Goal: Communication & Community: Share content

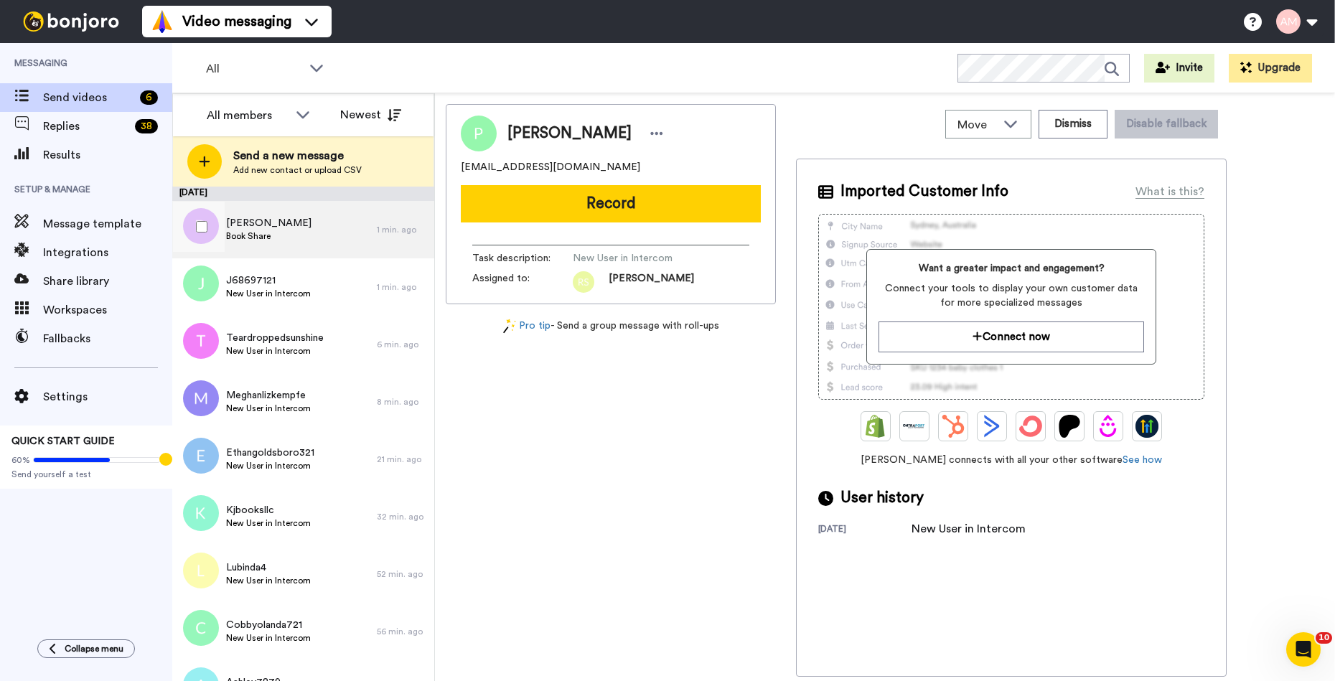
click at [253, 238] on span "Book Share" at bounding box center [268, 235] width 85 height 11
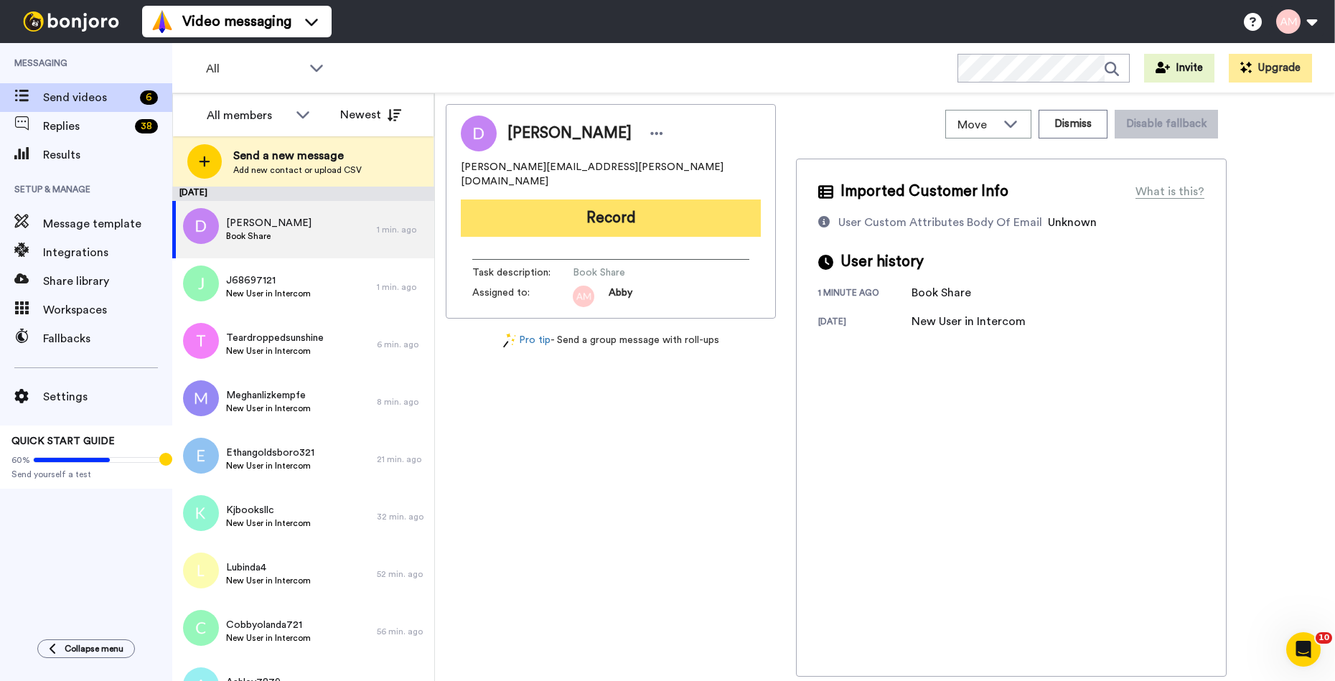
click at [537, 205] on button "Record" at bounding box center [611, 218] width 300 height 37
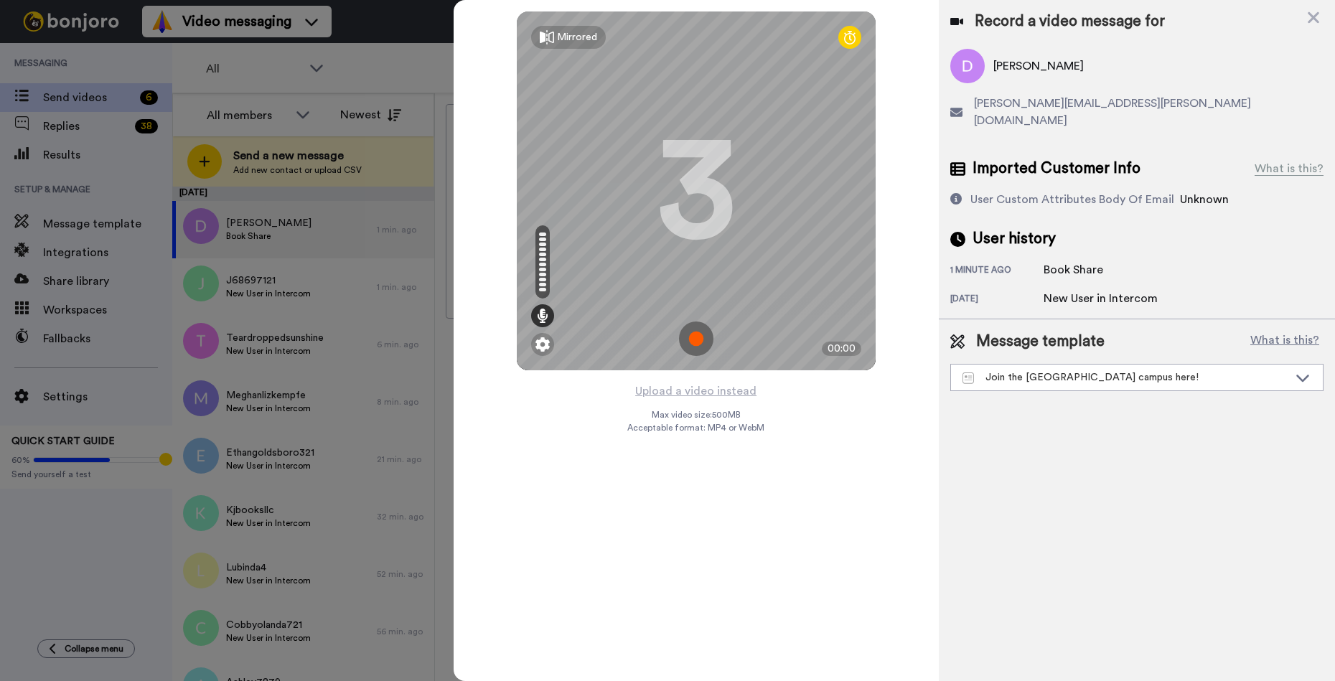
click at [697, 337] on img at bounding box center [696, 339] width 34 height 34
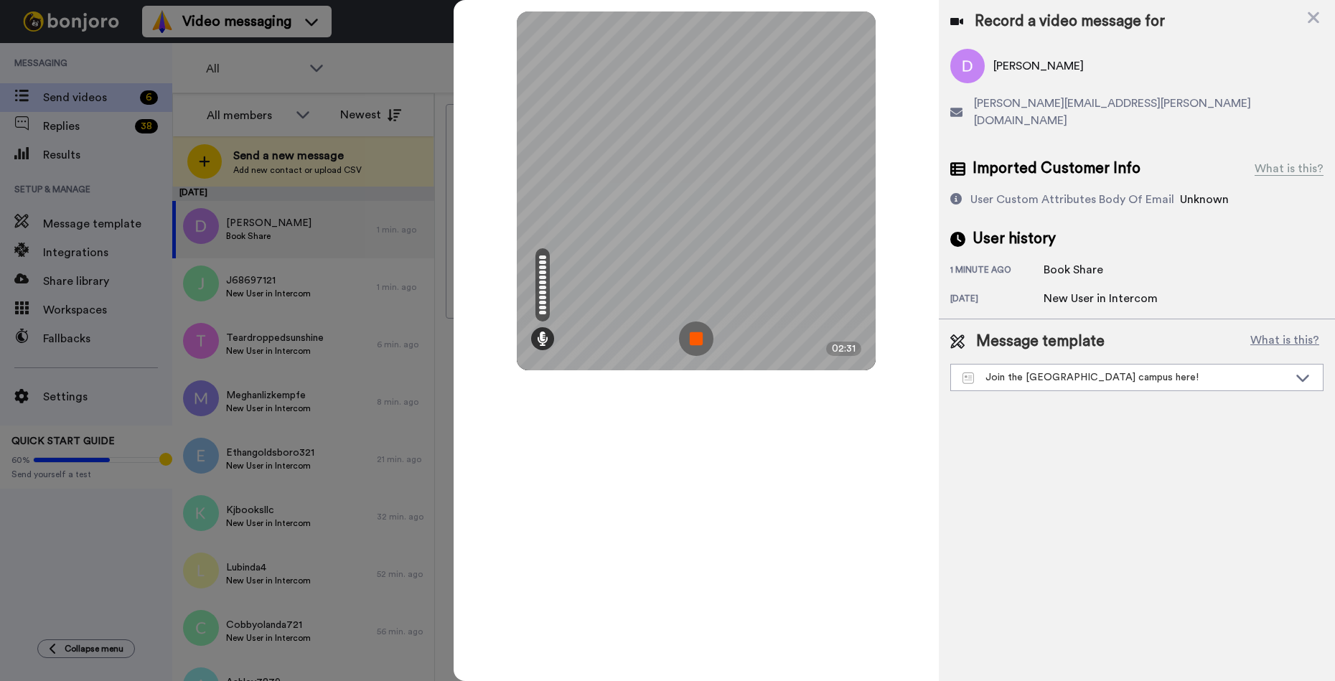
click at [696, 340] on img at bounding box center [696, 339] width 34 height 34
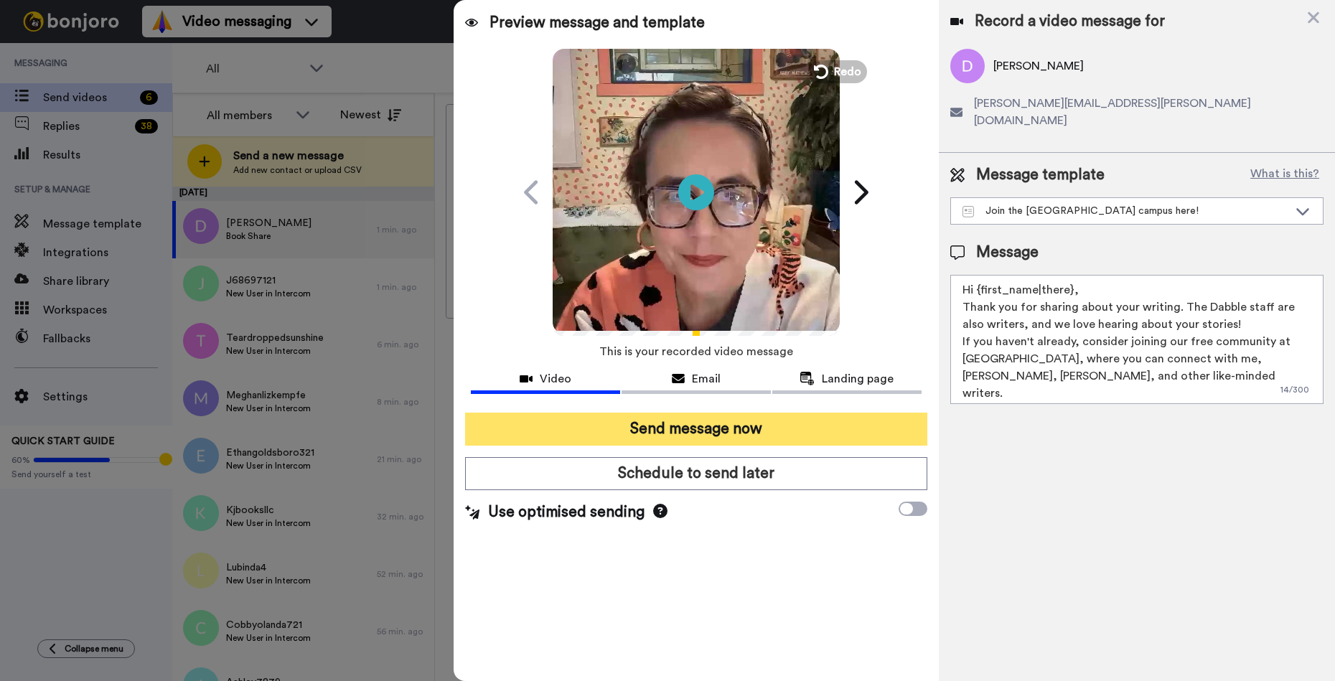
click at [665, 423] on button "Send message now" at bounding box center [696, 429] width 462 height 33
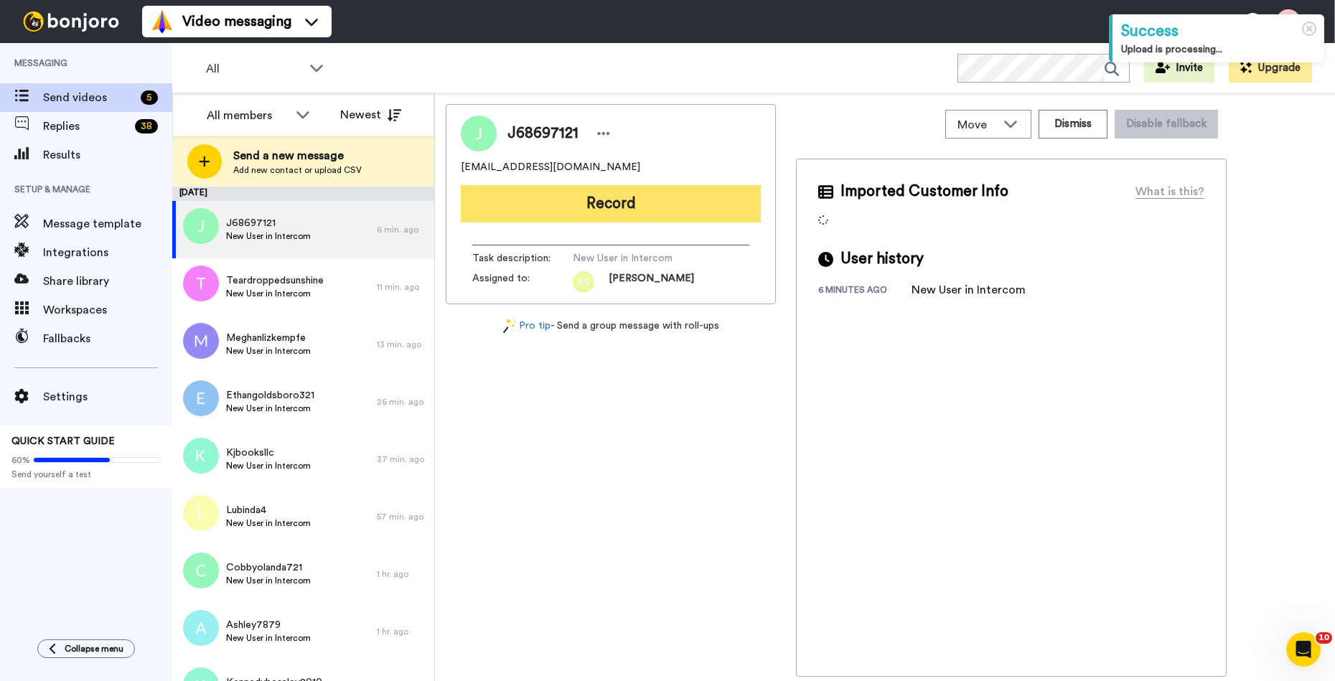
click at [565, 205] on button "Record" at bounding box center [611, 203] width 300 height 37
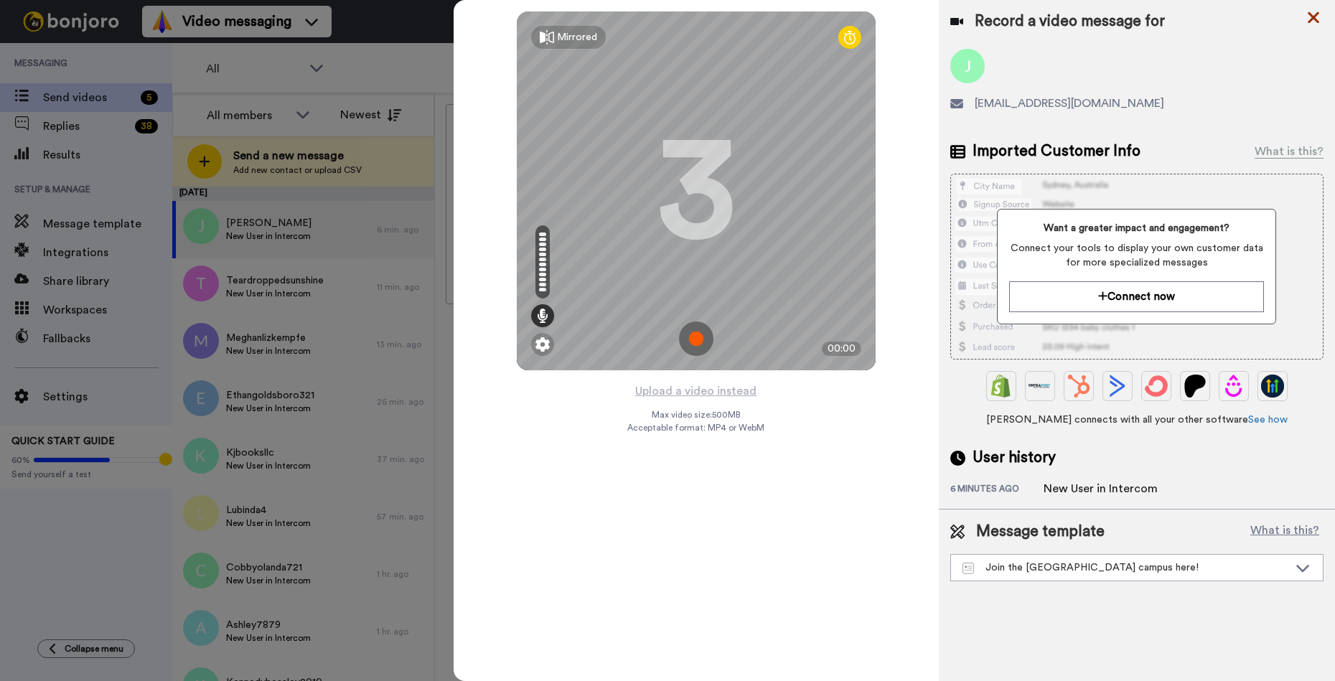
click at [1311, 19] on icon at bounding box center [1313, 17] width 11 height 11
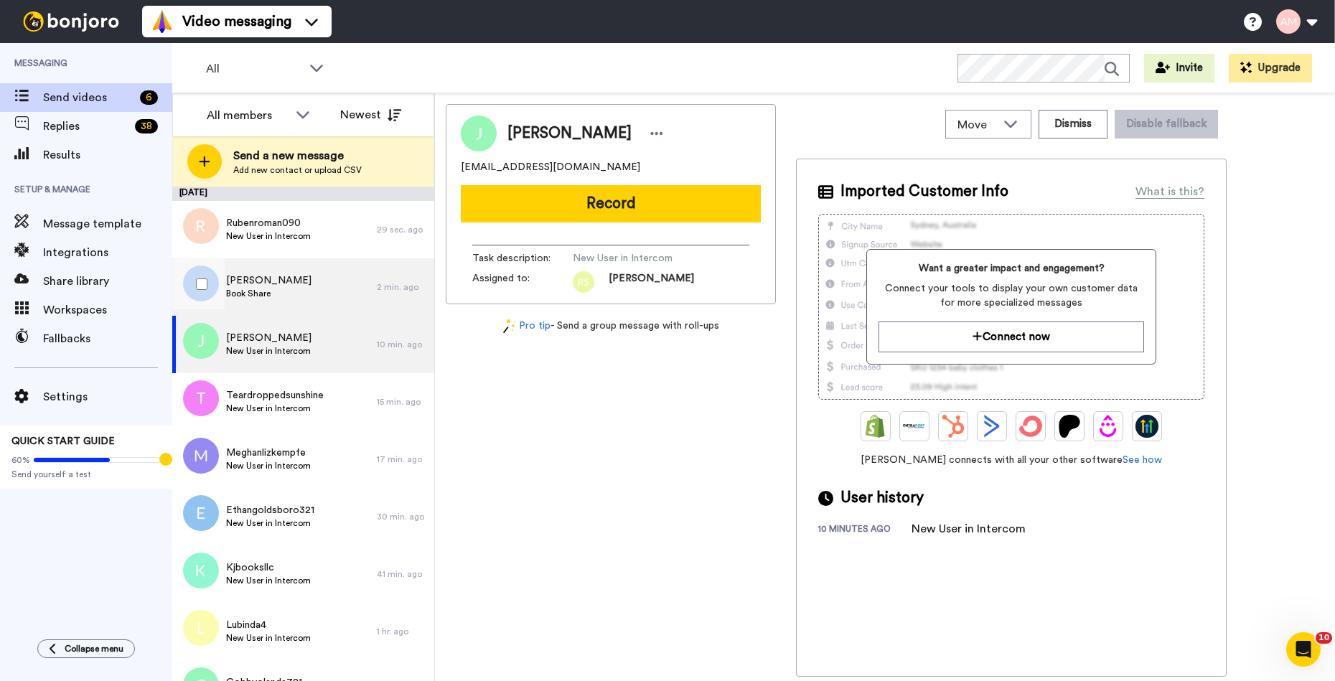
click at [256, 289] on span "Book Share" at bounding box center [268, 293] width 85 height 11
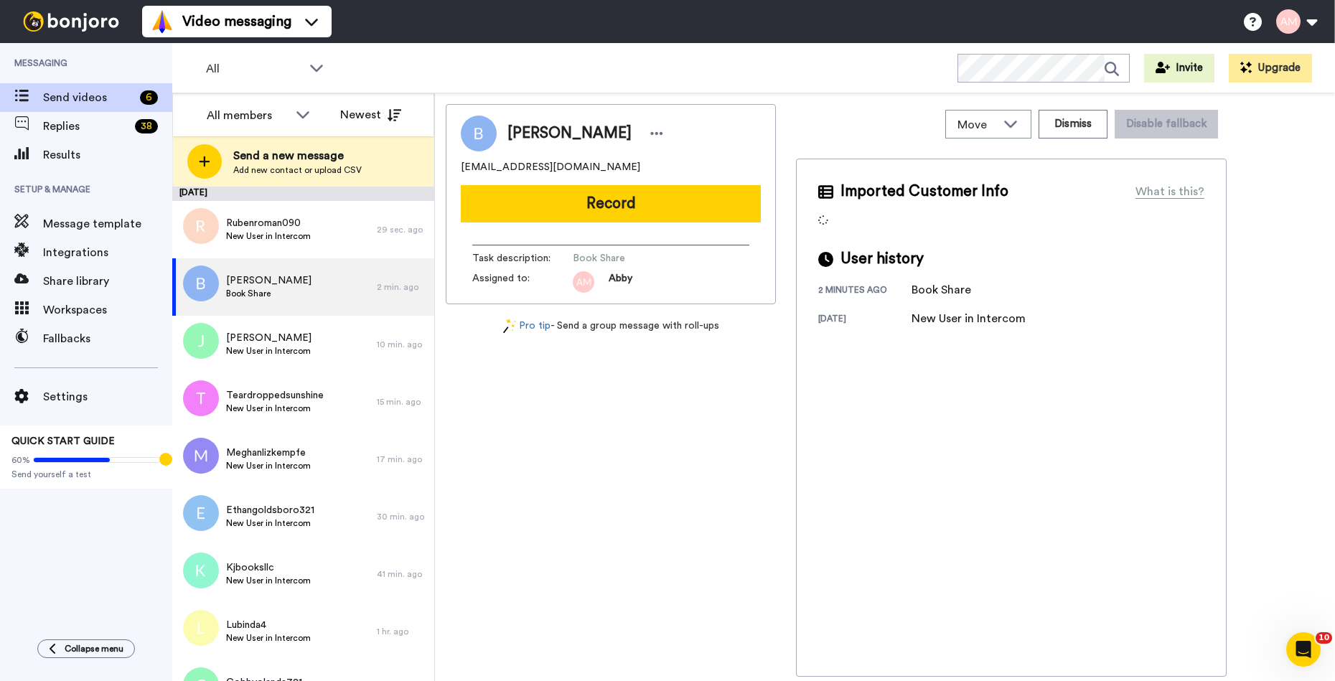
click at [601, 210] on button "Record" at bounding box center [611, 203] width 300 height 37
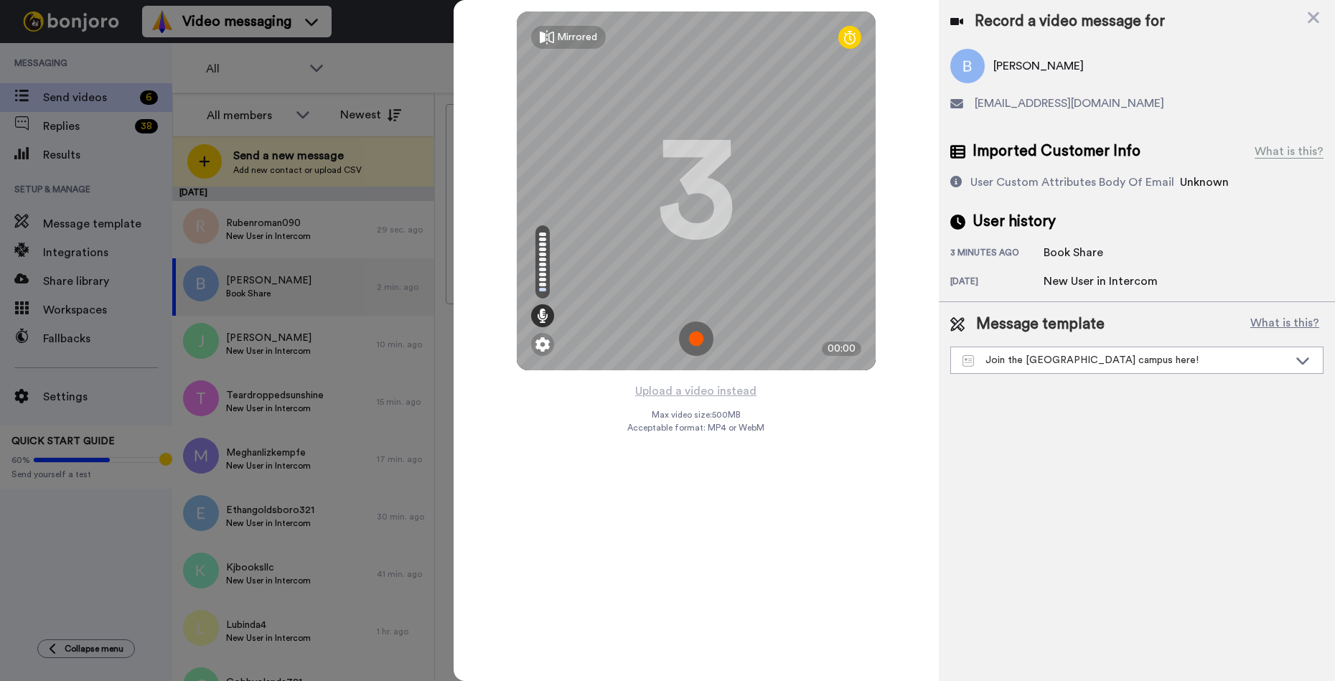
drag, startPoint x: 1209, startPoint y: 6, endPoint x: 1199, endPoint y: -3, distance: 13.2
click at [1199, 0] on html "Video messaging Switch to Video messaging Testimonials Try me for free! Setting…" at bounding box center [667, 340] width 1335 height 681
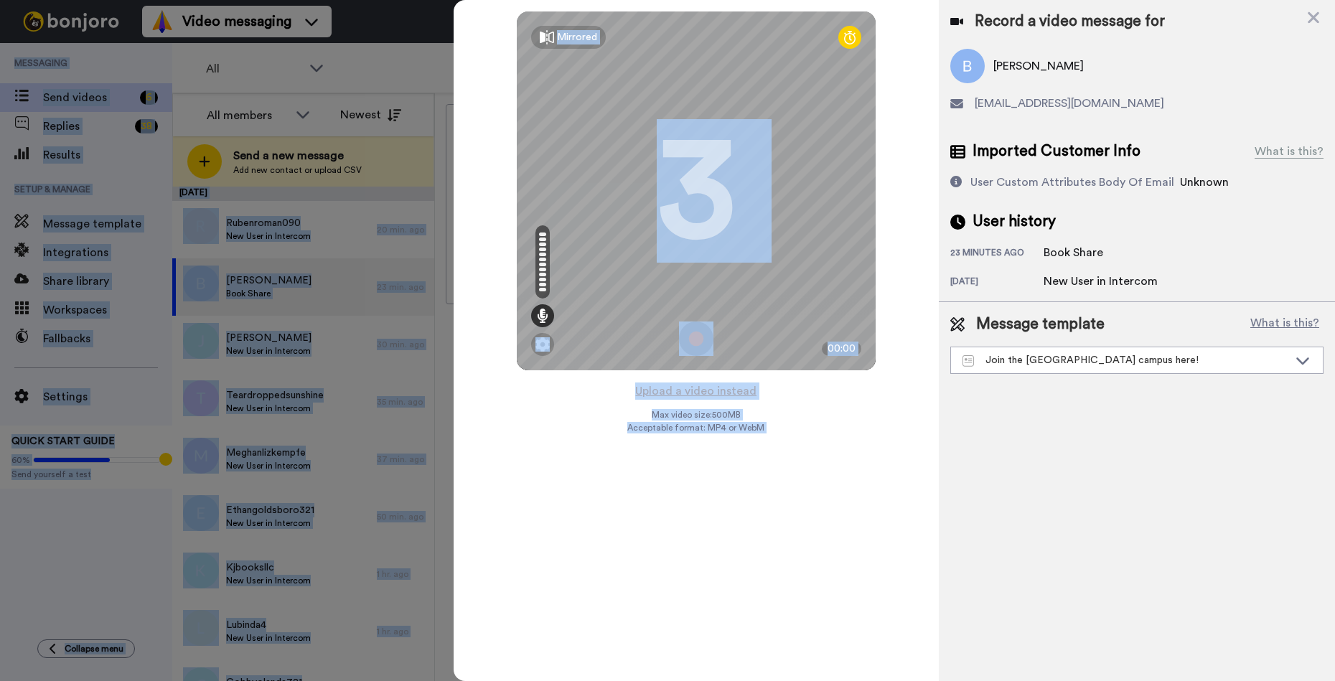
click at [697, 337] on img at bounding box center [696, 339] width 34 height 34
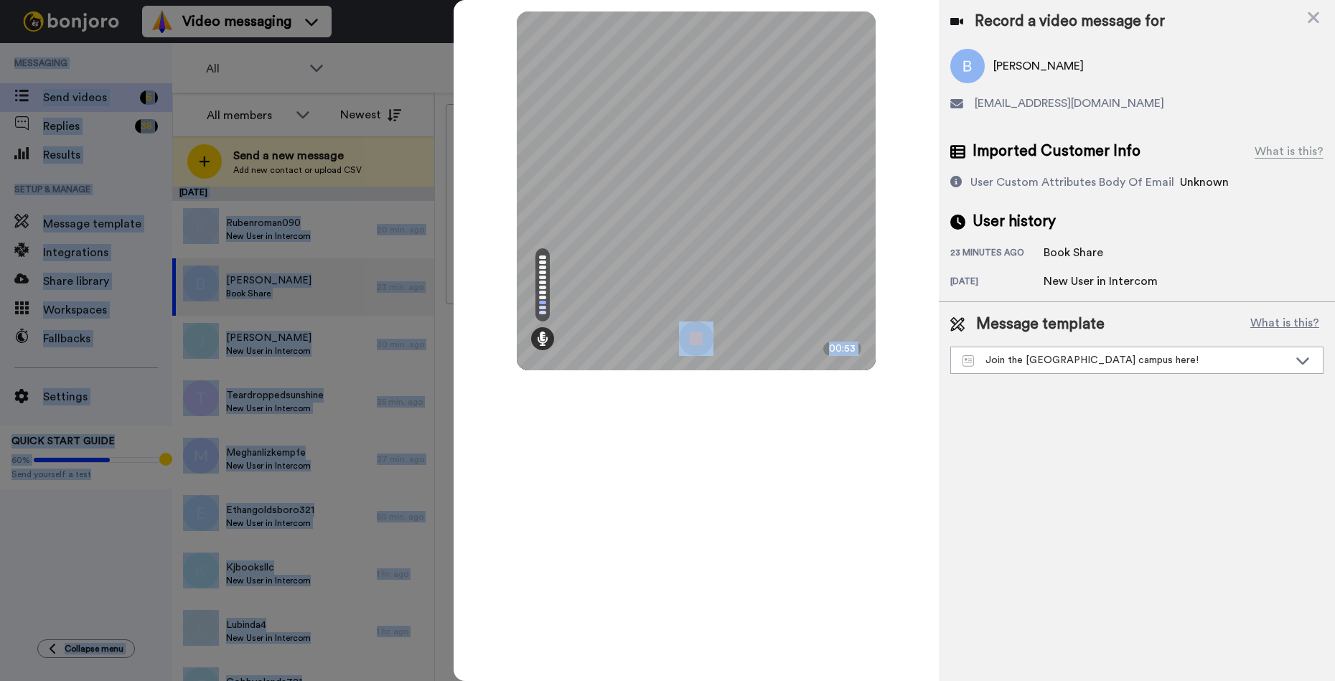
click at [694, 342] on img at bounding box center [696, 339] width 34 height 34
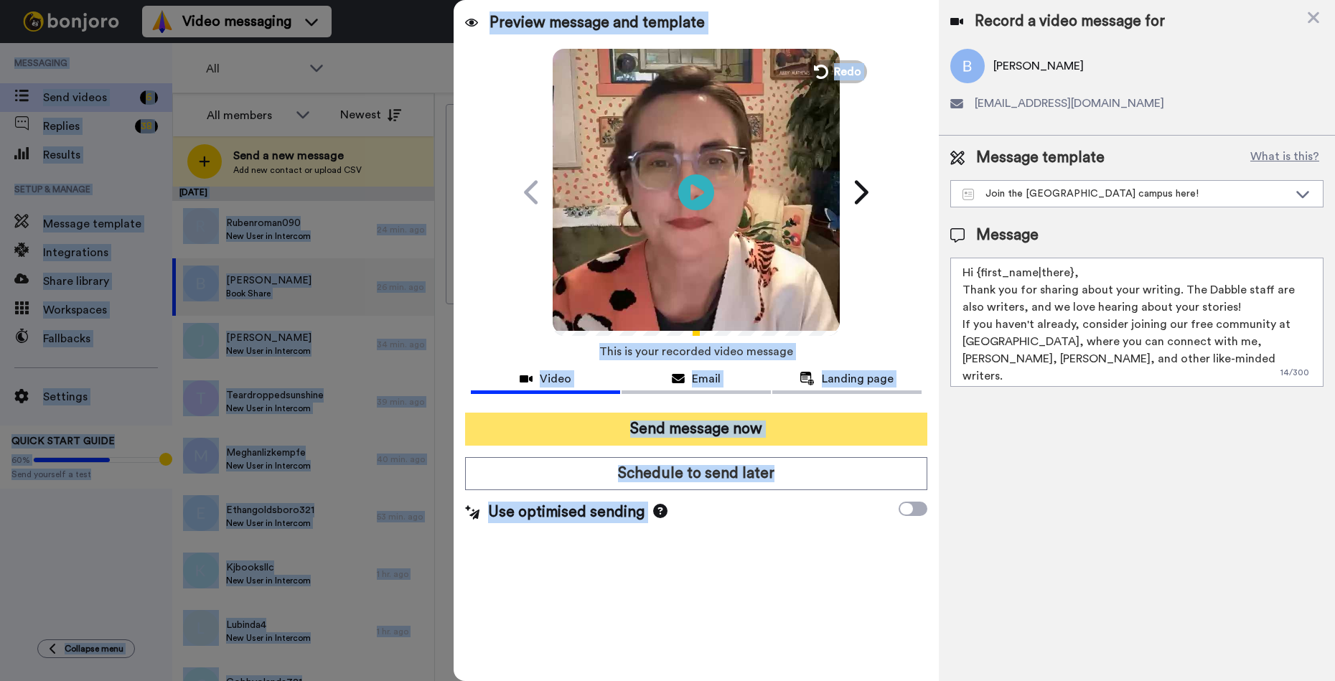
click at [629, 434] on button "Send message now" at bounding box center [696, 429] width 462 height 33
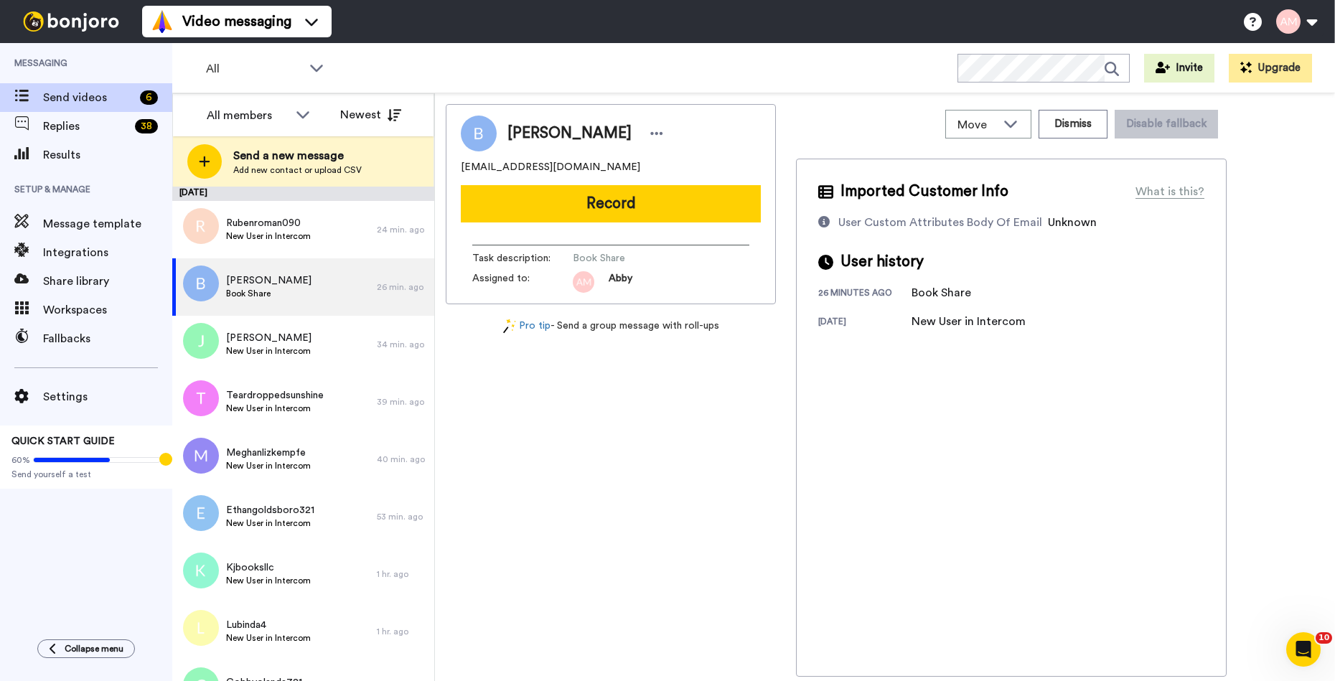
click at [625, 434] on div "Brian Biroscak birosca2@gmail.com Record Task description : Book Share Assigned…" at bounding box center [611, 390] width 330 height 573
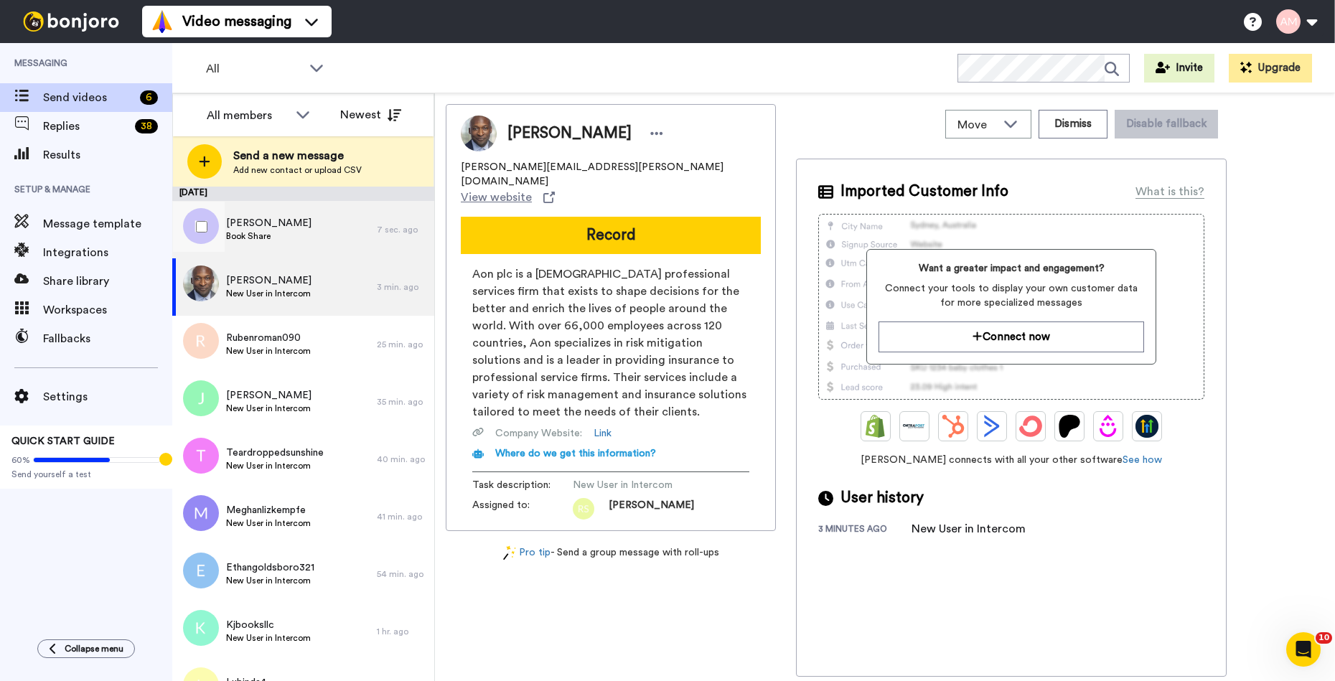
click at [253, 222] on span "Maximus McClendon" at bounding box center [268, 223] width 85 height 14
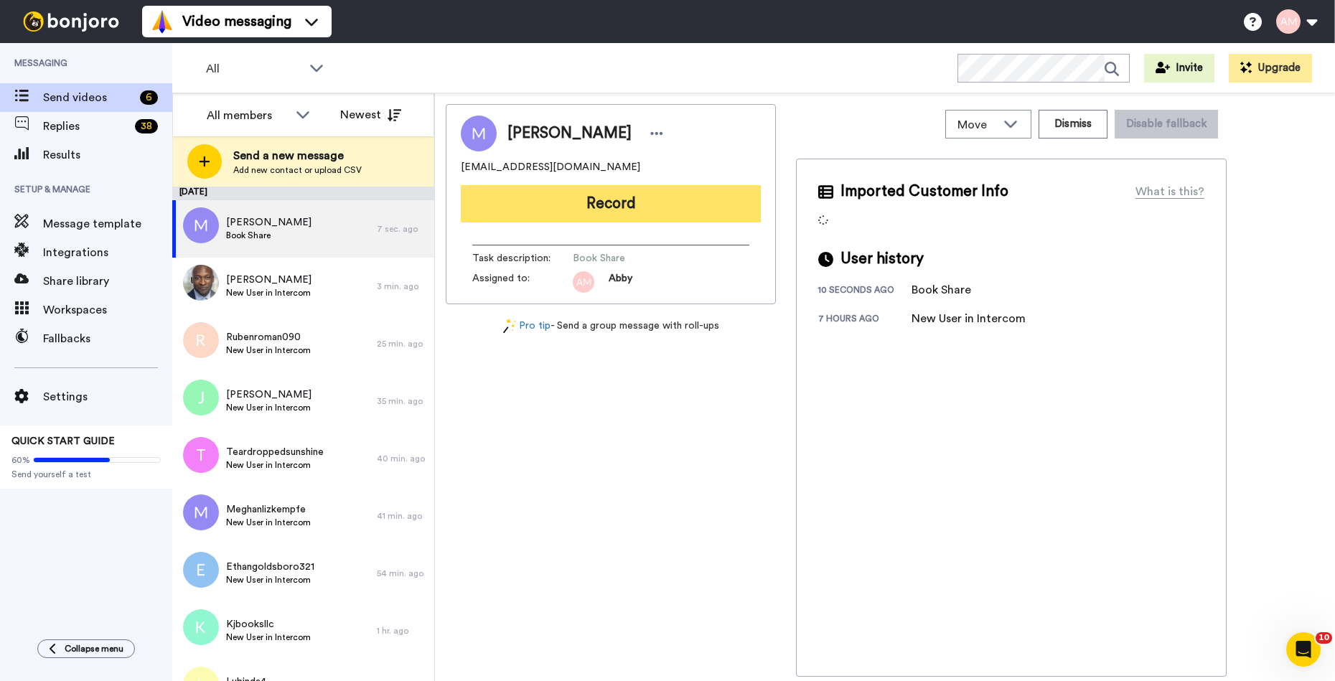
click at [601, 211] on button "Record" at bounding box center [611, 203] width 300 height 37
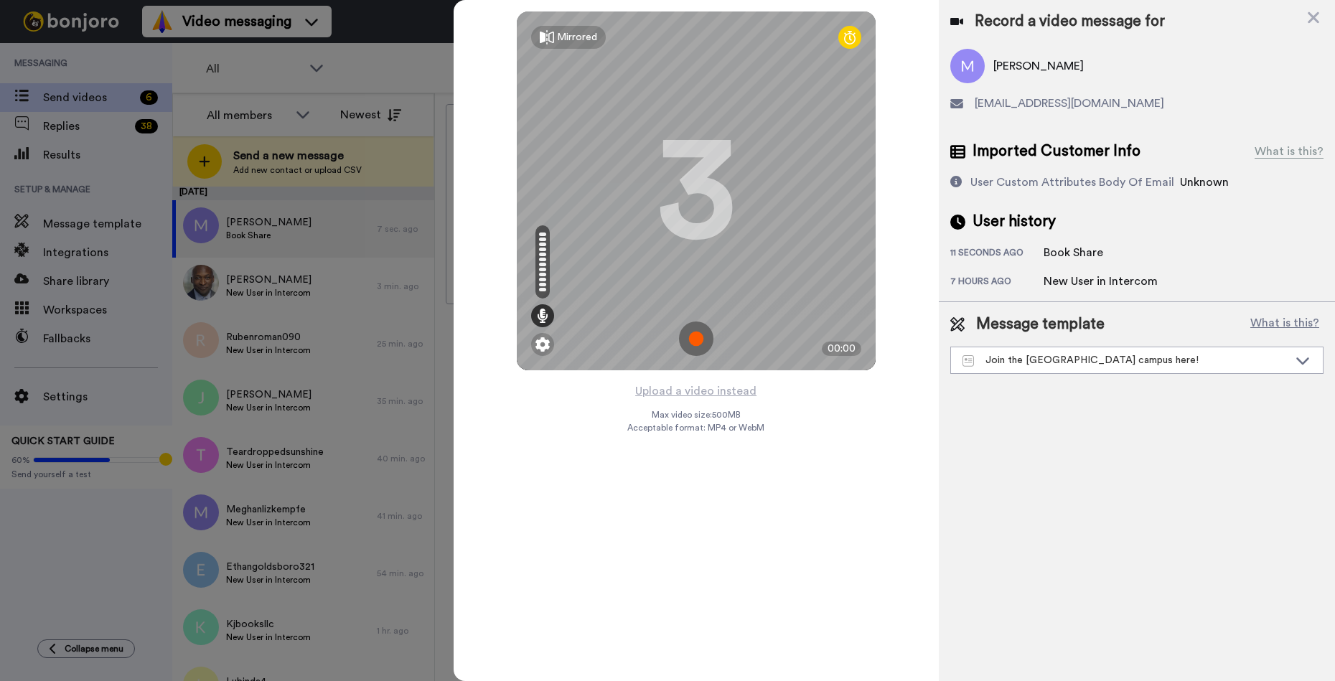
click at [699, 340] on img at bounding box center [696, 339] width 34 height 34
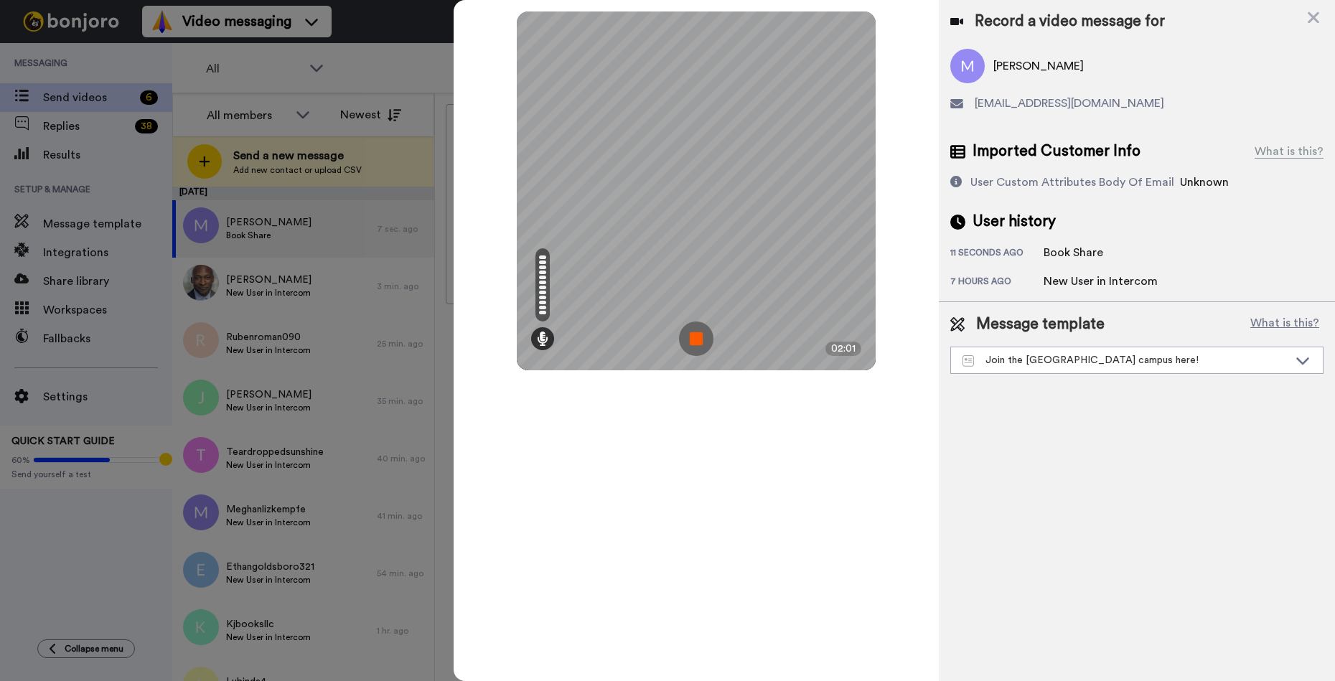
click at [693, 342] on img at bounding box center [696, 339] width 34 height 34
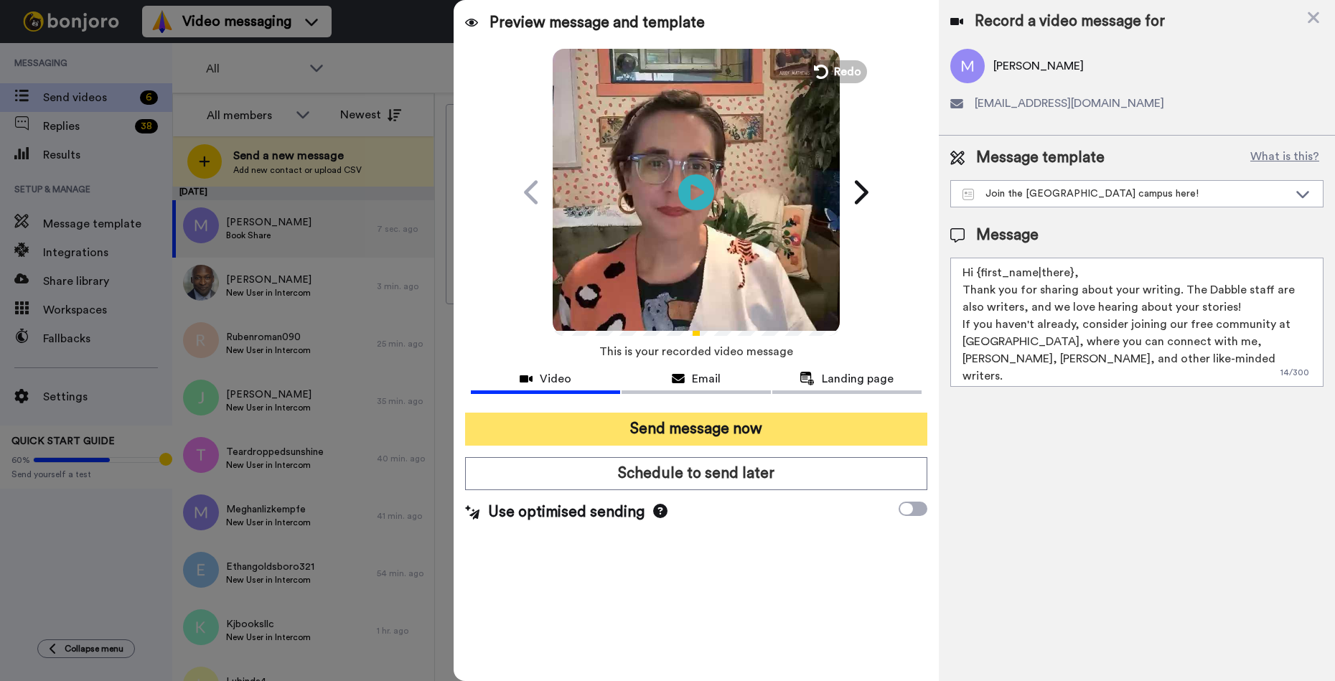
click at [657, 425] on button "Send message now" at bounding box center [696, 429] width 462 height 33
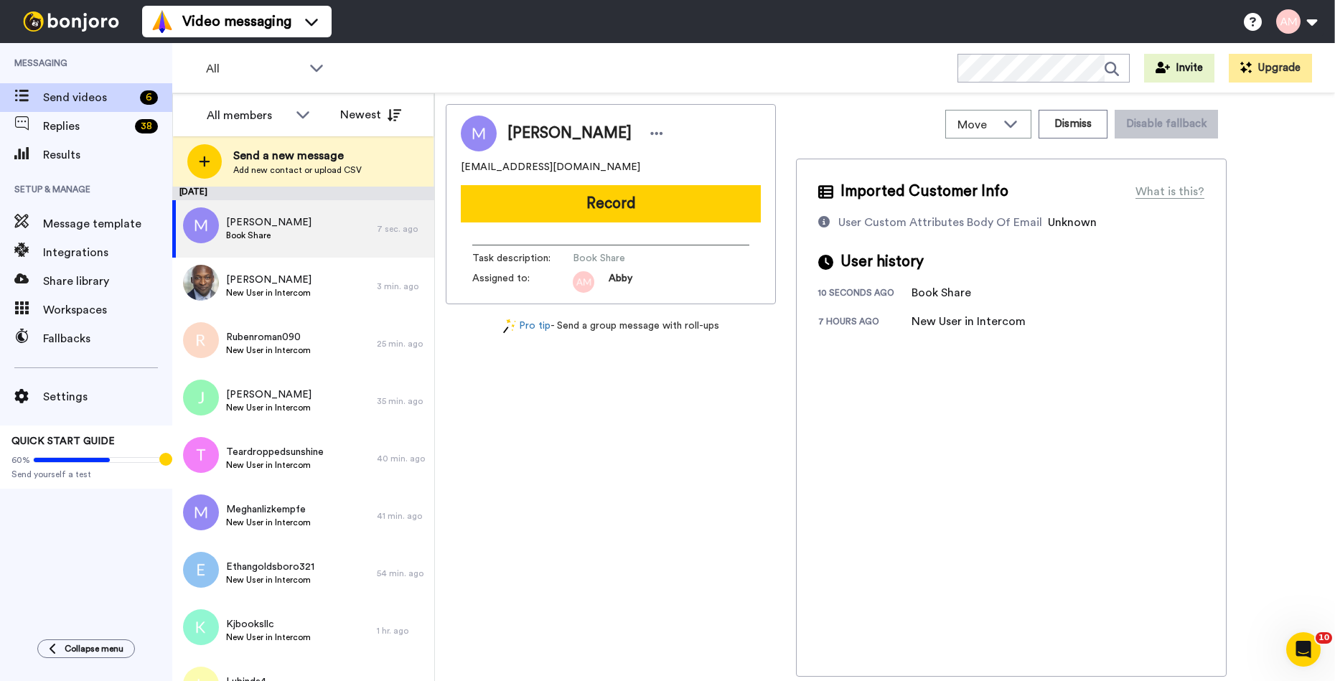
scroll to position [0, 0]
